Goal: Transaction & Acquisition: Purchase product/service

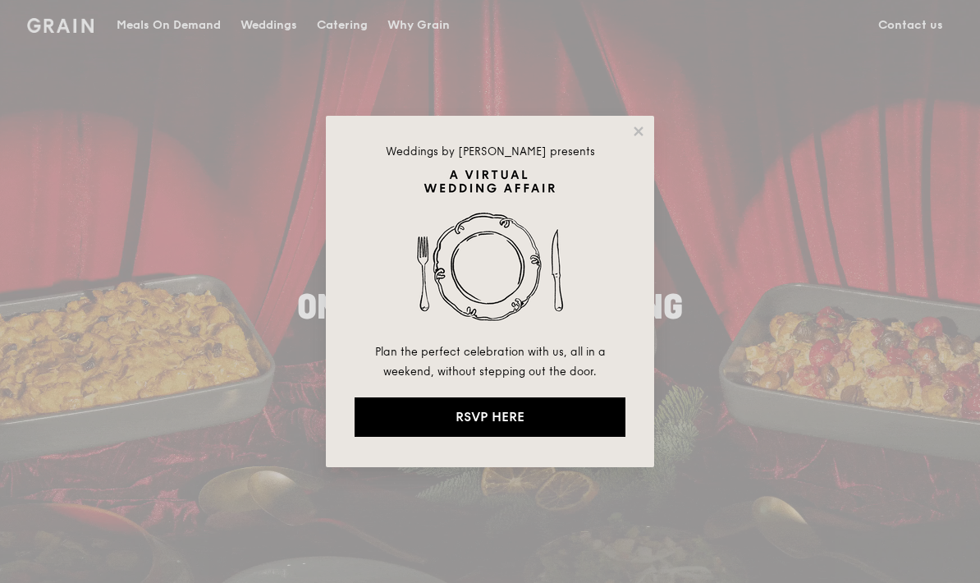
click at [623, 123] on div "Weddings by [PERSON_NAME] presents Plan the perfect celebration with us, all in…" at bounding box center [490, 291] width 328 height 351
click at [642, 133] on icon at bounding box center [638, 130] width 9 height 9
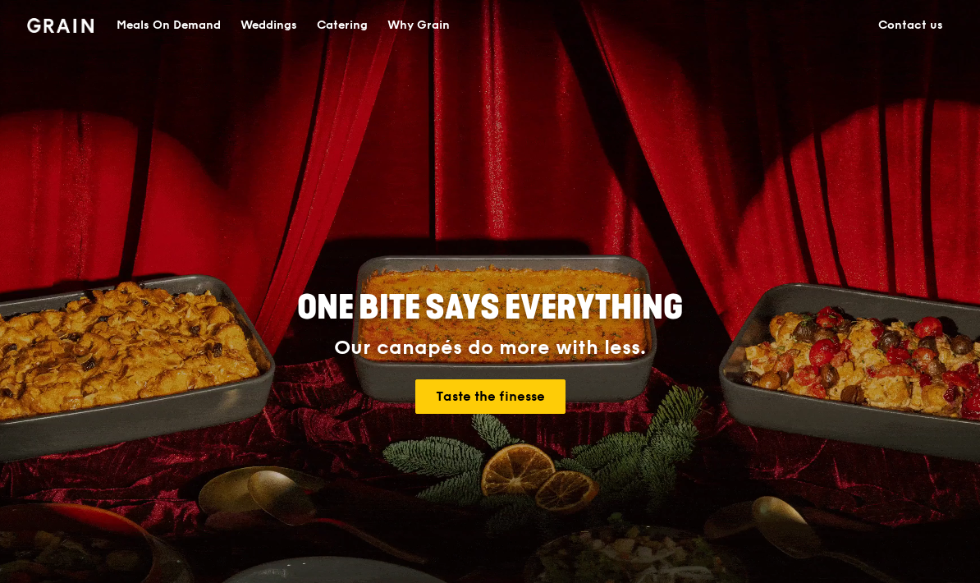
click at [960, 536] on div "ONE BITE SAYS EVERYTHING Our canapés do more with less. Taste the finesse" at bounding box center [490, 353] width 946 height 608
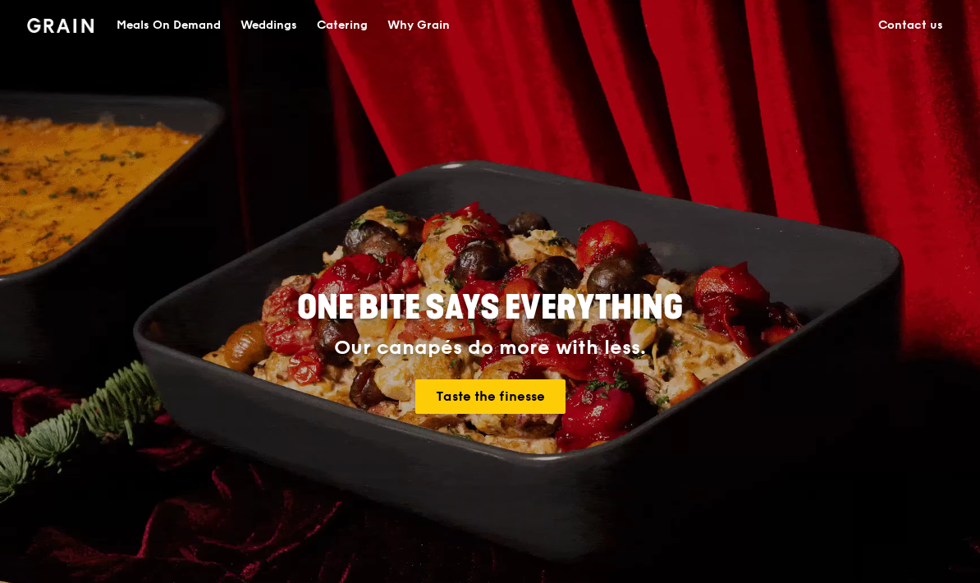
click at [198, 25] on div "Meals On Demand" at bounding box center [169, 25] width 104 height 49
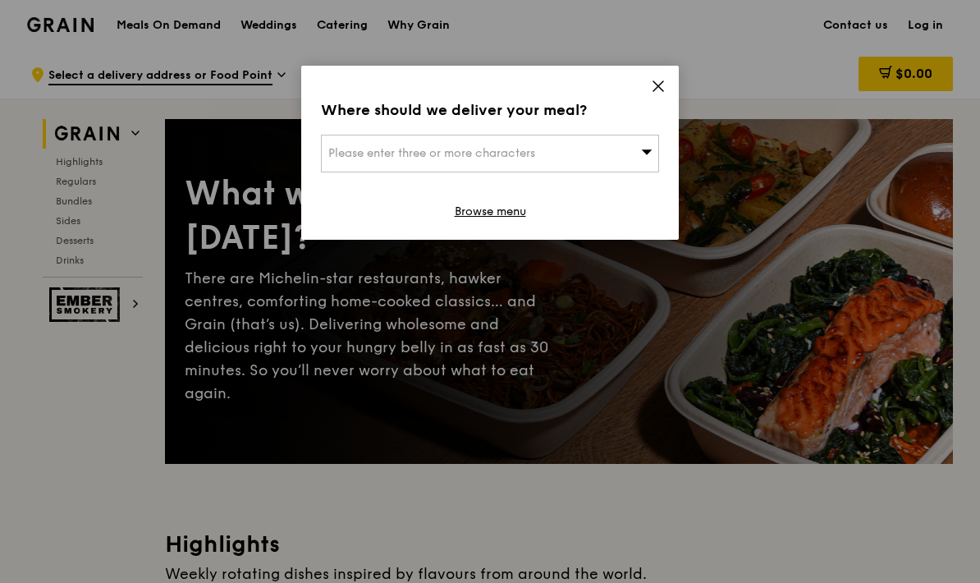
click at [626, 155] on div "Please enter three or more characters" at bounding box center [490, 154] width 338 height 38
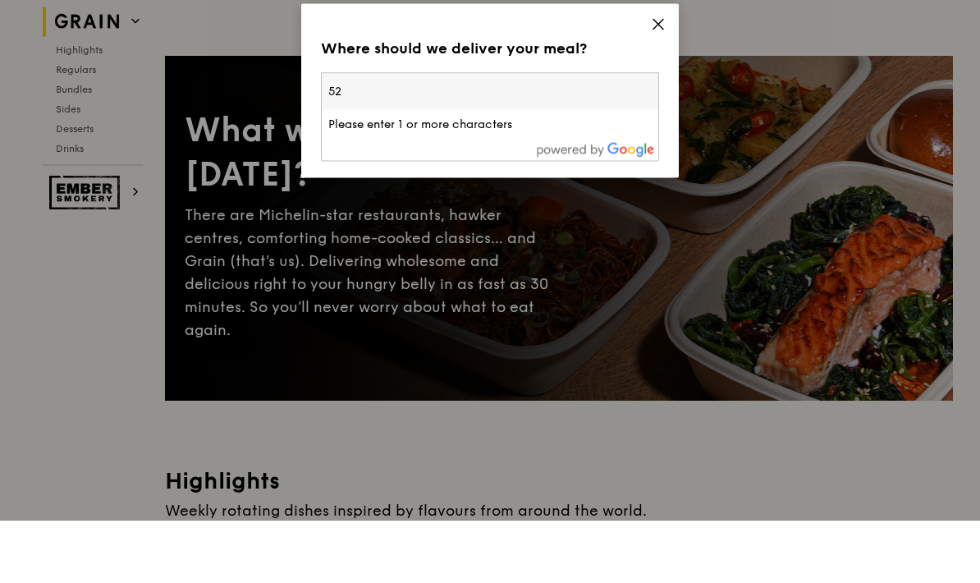
type input "520"
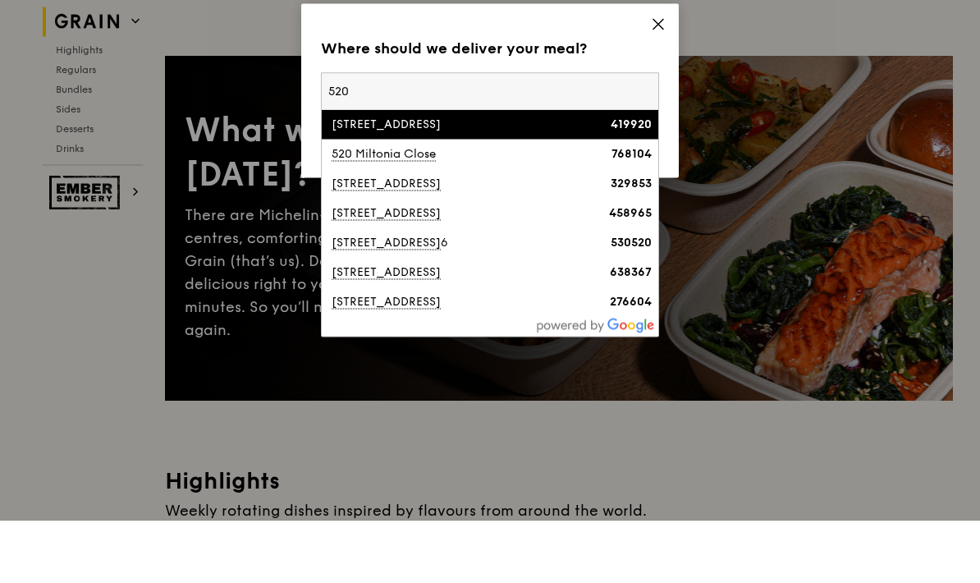
click at [411, 178] on div "[STREET_ADDRESS]" at bounding box center [449, 186] width 243 height 16
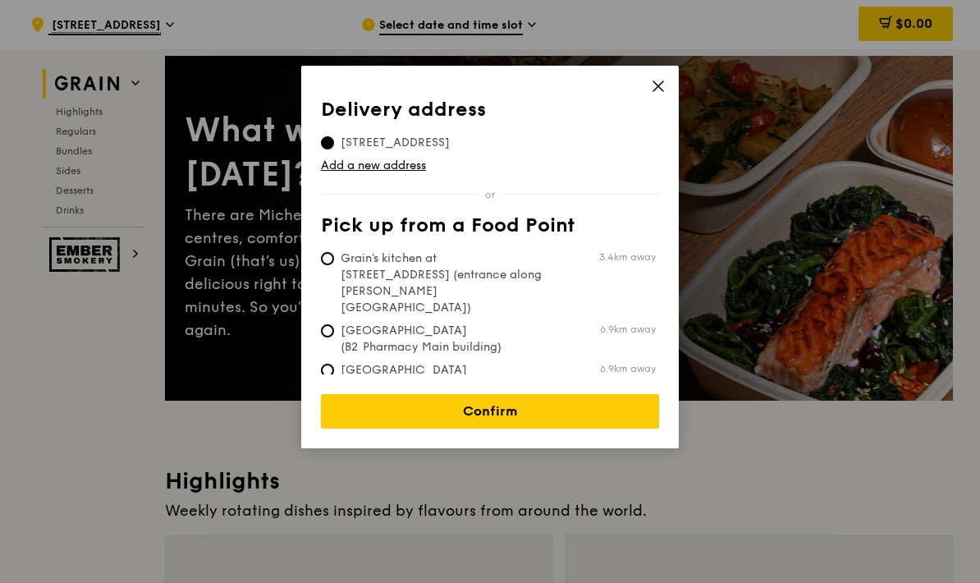
click at [575, 397] on link "Confirm" at bounding box center [490, 411] width 338 height 34
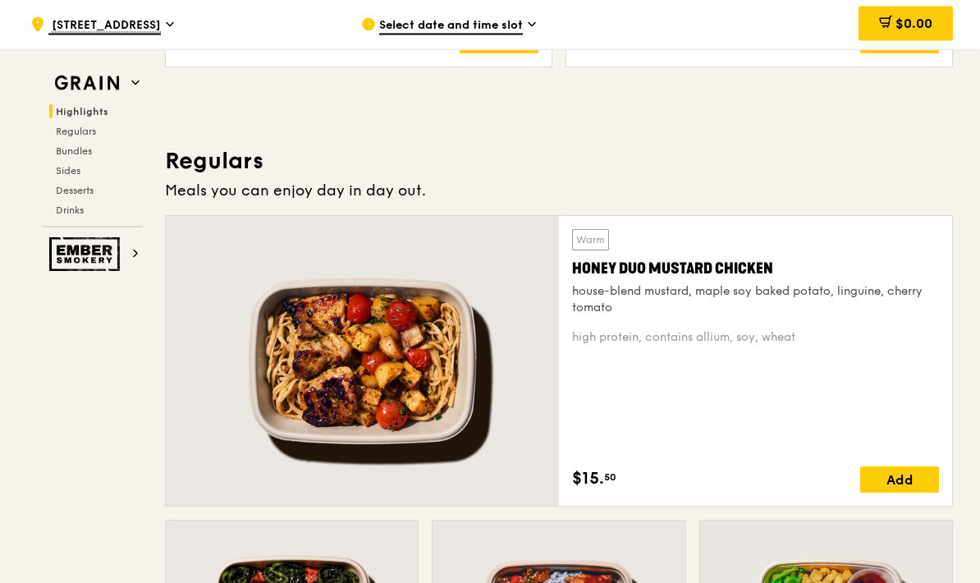
scroll to position [986, 0]
